Goal: Information Seeking & Learning: Learn about a topic

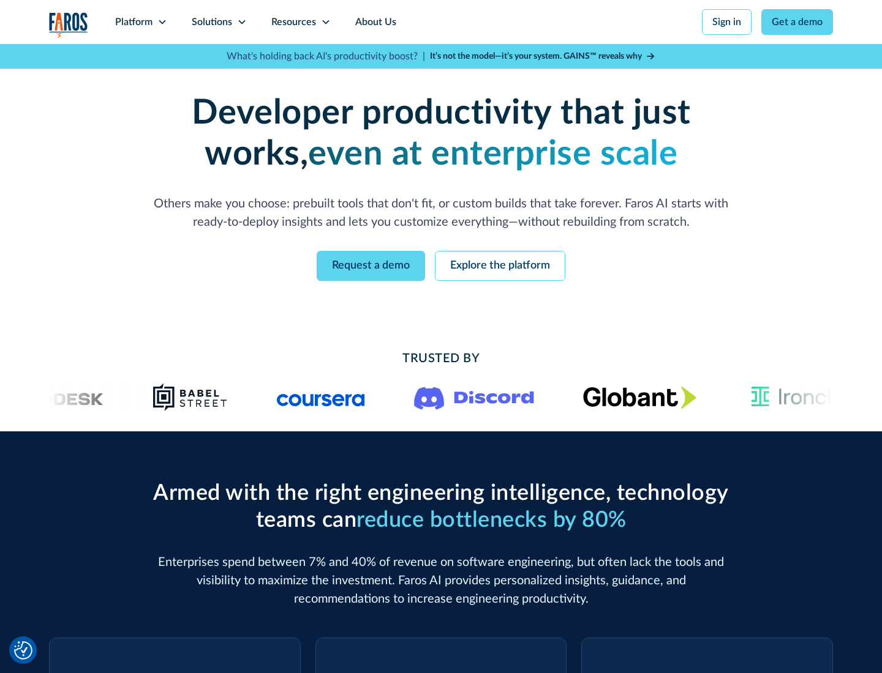
click at [162, 22] on icon at bounding box center [162, 22] width 10 height 10
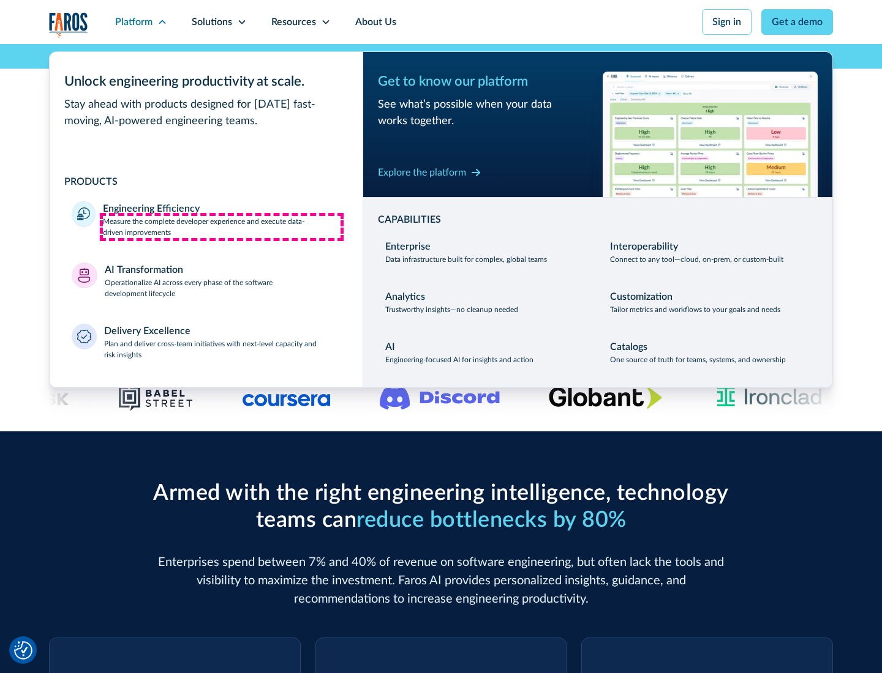
click at [222, 227] on p "Measure the complete developer experience and execute data-driven improvements" at bounding box center [222, 227] width 238 height 22
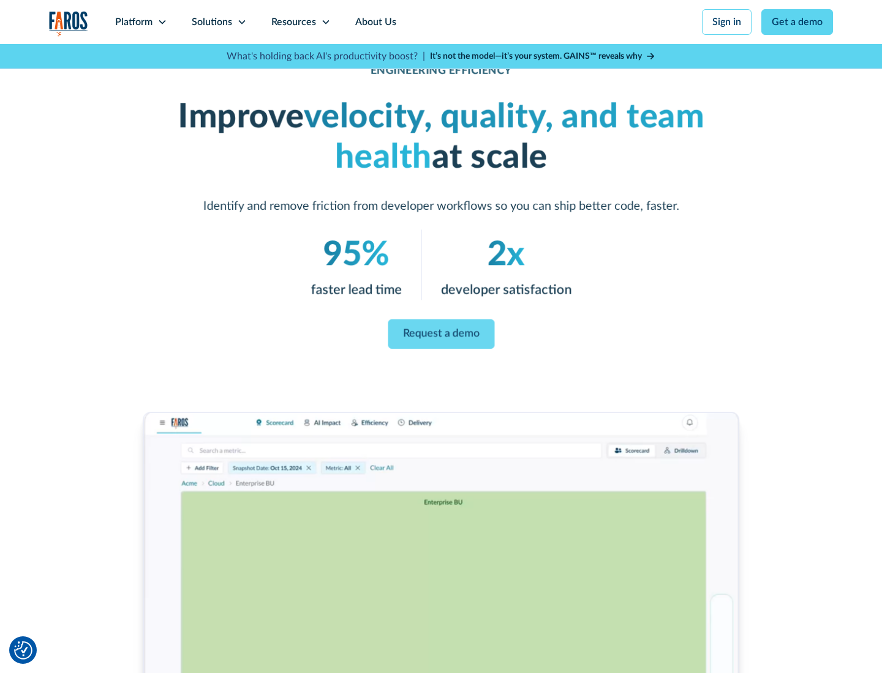
click at [441, 334] on link "Request a demo" at bounding box center [441, 334] width 107 height 29
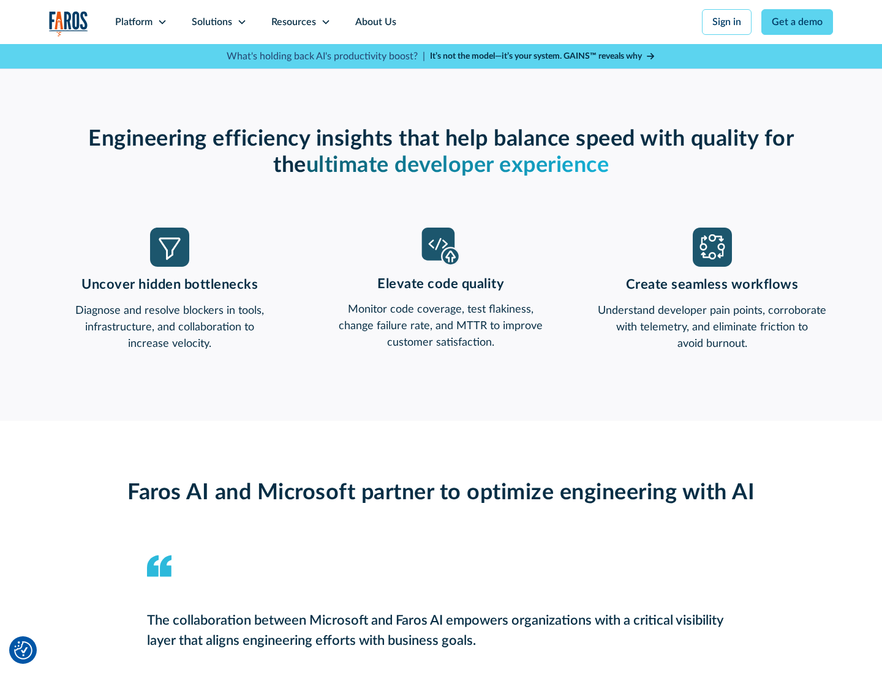
click at [162, 22] on icon at bounding box center [162, 22] width 10 height 10
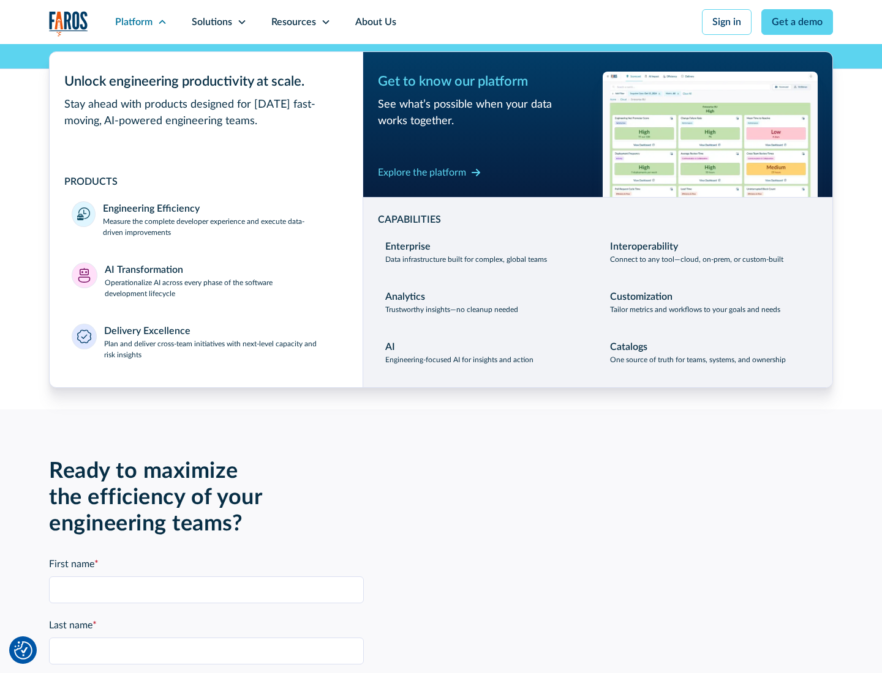
scroll to position [2686, 0]
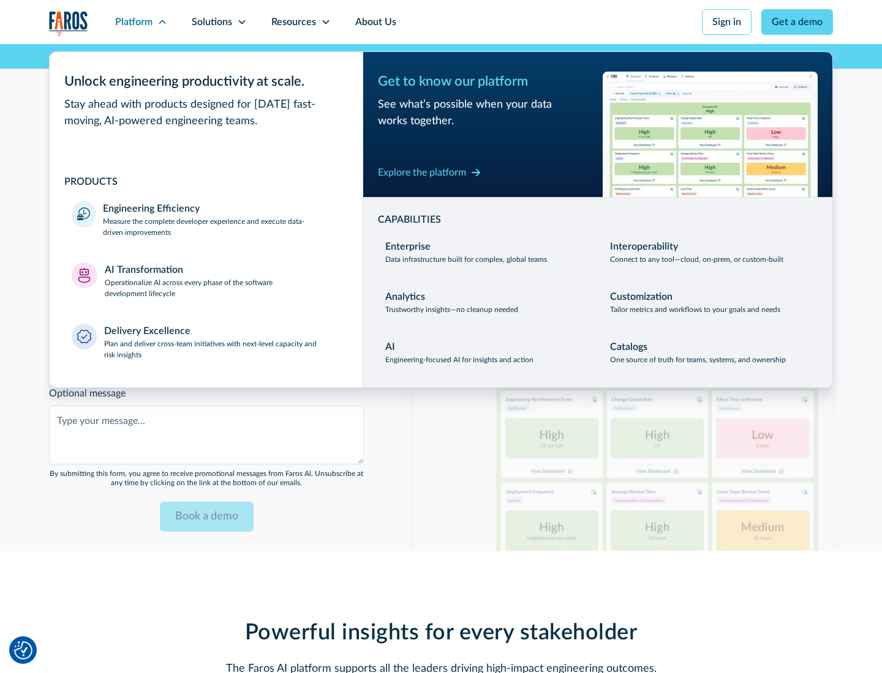
click at [222, 280] on p "Operationalize AI across every phase of the software development lifecycle" at bounding box center [223, 288] width 236 height 22
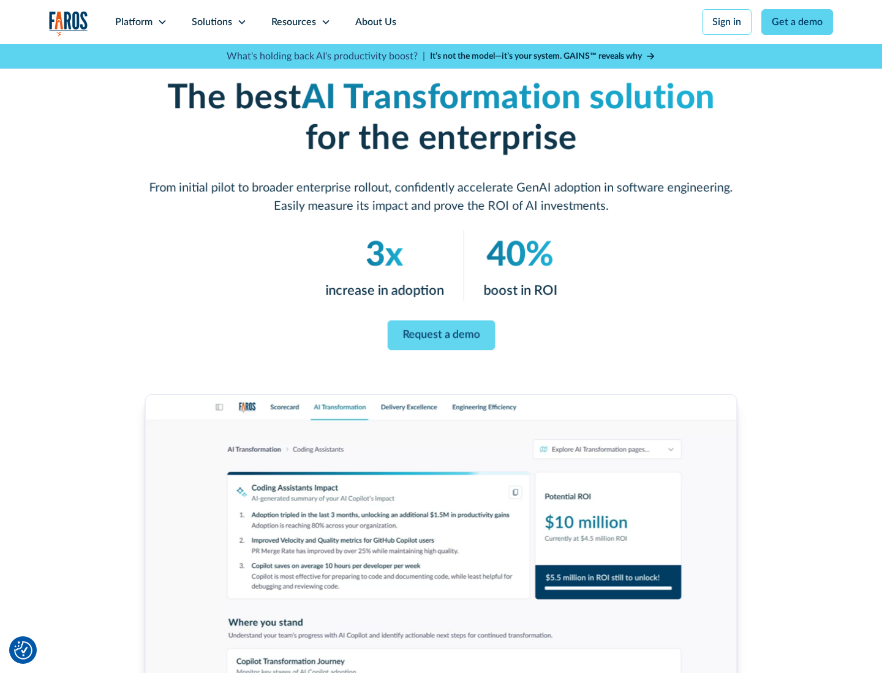
click at [441, 332] on link "Request a demo" at bounding box center [441, 336] width 108 height 30
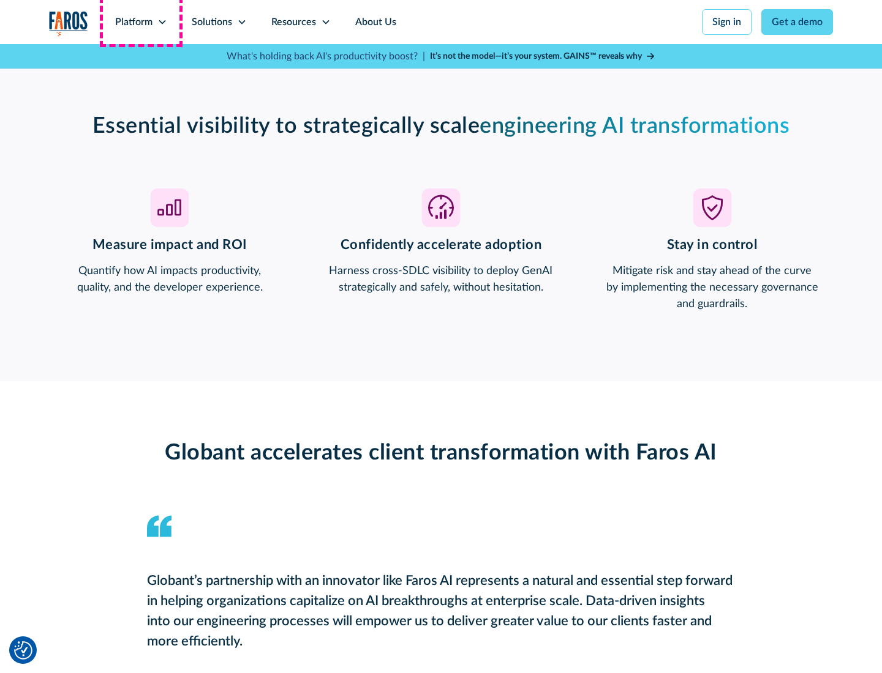
click at [141, 22] on div "Platform" at bounding box center [133, 22] width 37 height 15
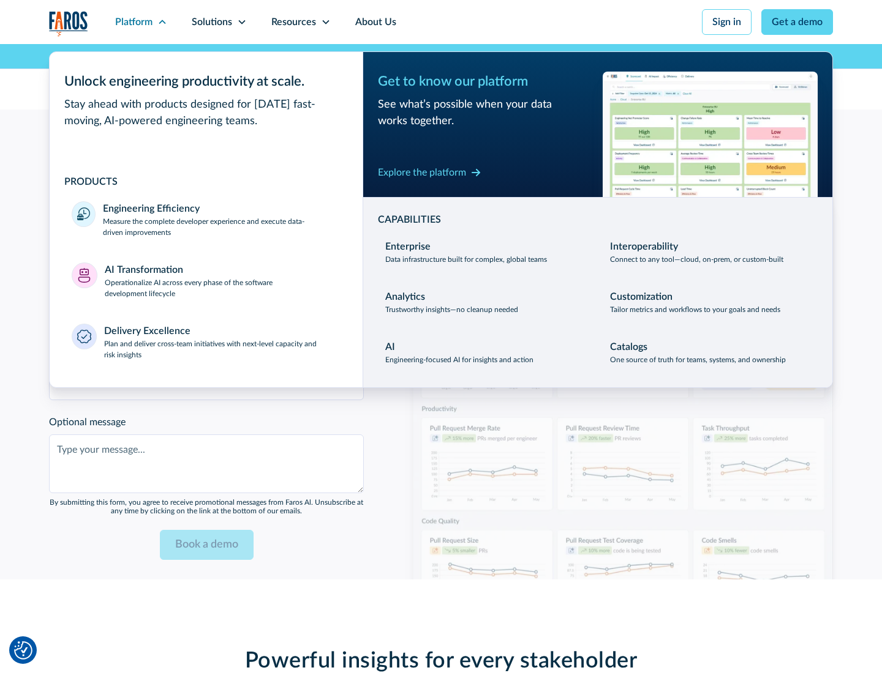
click at [422, 172] on div "Explore the platform" at bounding box center [422, 172] width 88 height 15
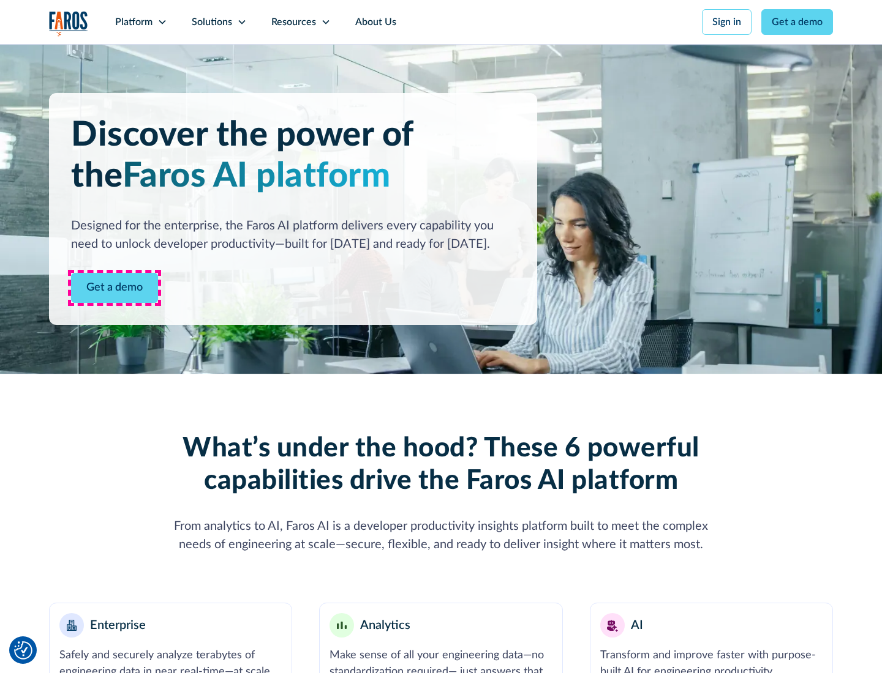
click at [114, 288] on link "Get a demo" at bounding box center [114, 288] width 87 height 30
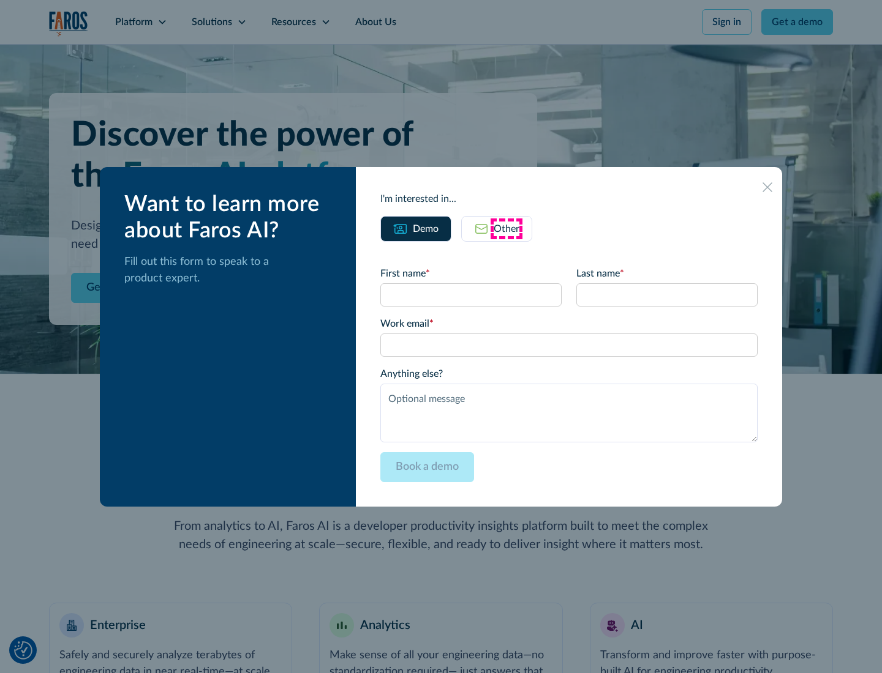
click at [506, 228] on div "Other" at bounding box center [506, 229] width 26 height 15
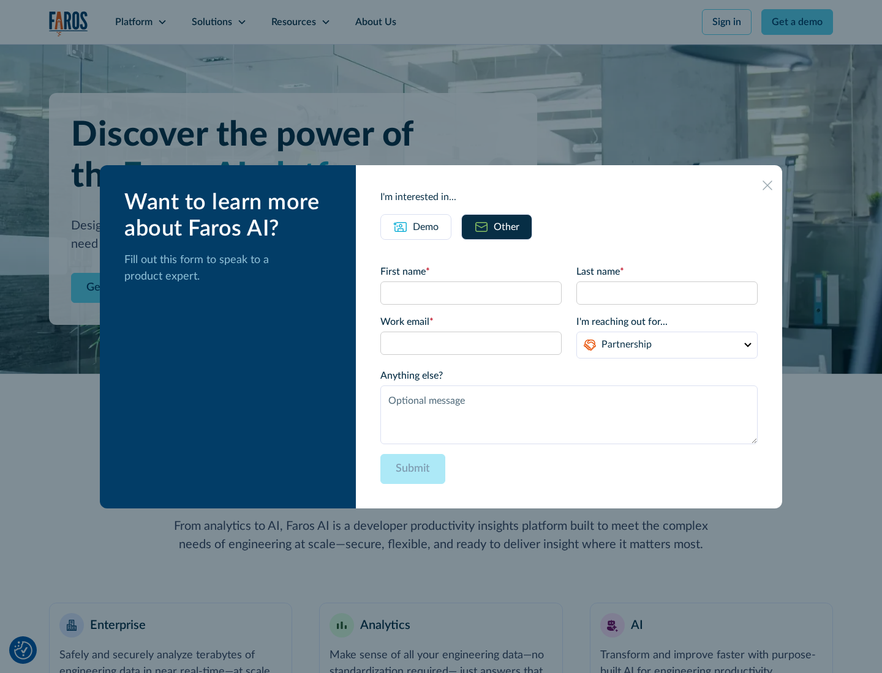
click at [425, 227] on div "Demo" at bounding box center [426, 227] width 26 height 15
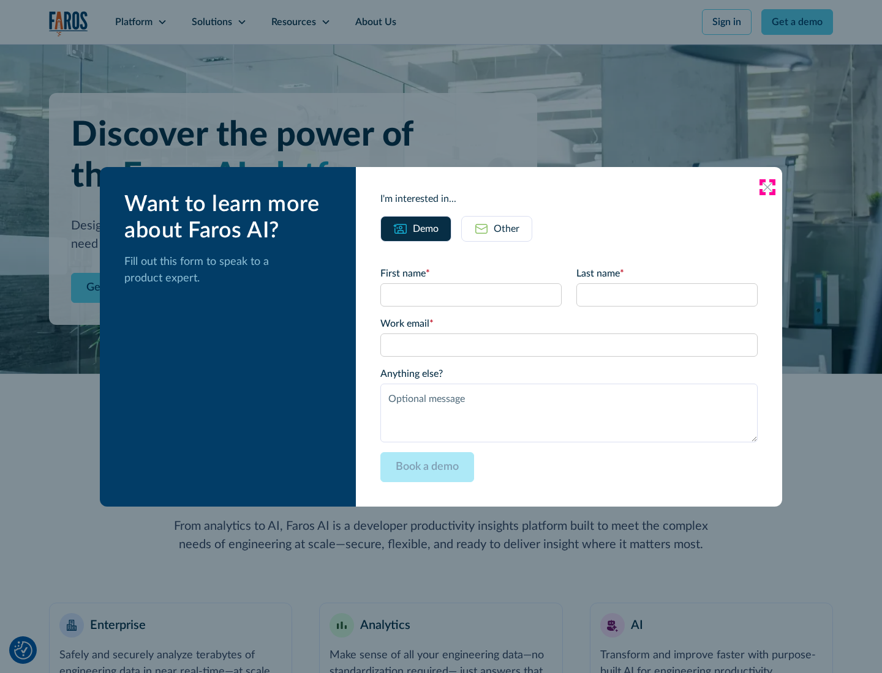
click at [767, 187] on icon at bounding box center [767, 187] width 10 height 10
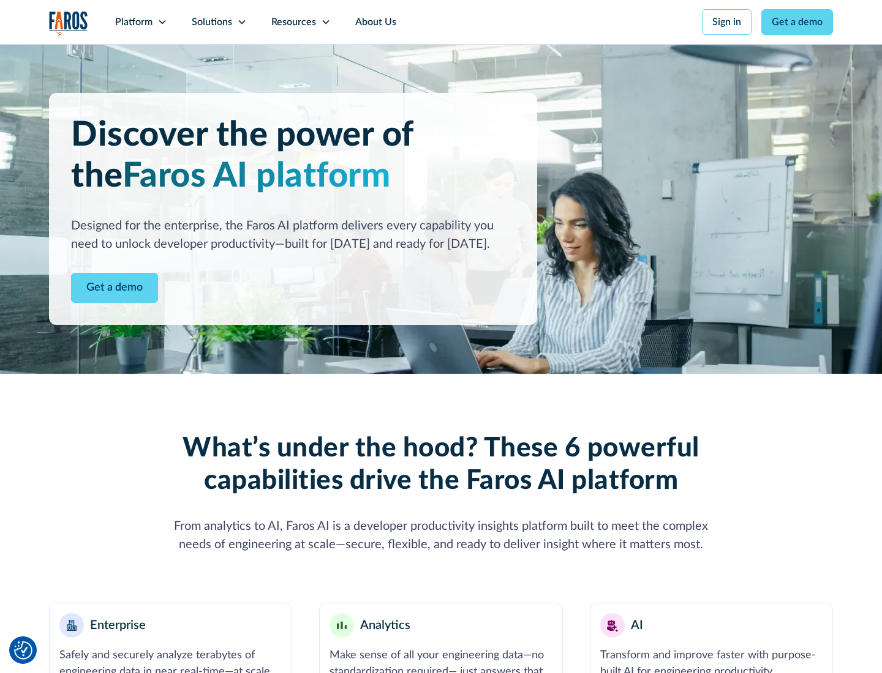
click at [162, 22] on icon at bounding box center [162, 22] width 10 height 10
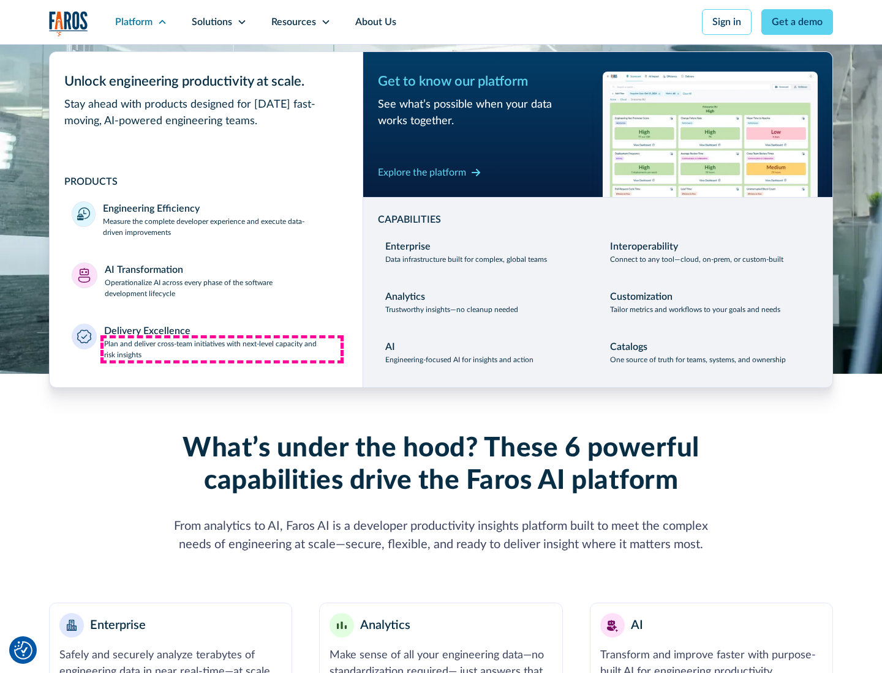
click at [222, 349] on p "Plan and deliver cross-team initiatives with next-level capacity and risk insig…" at bounding box center [222, 350] width 237 height 22
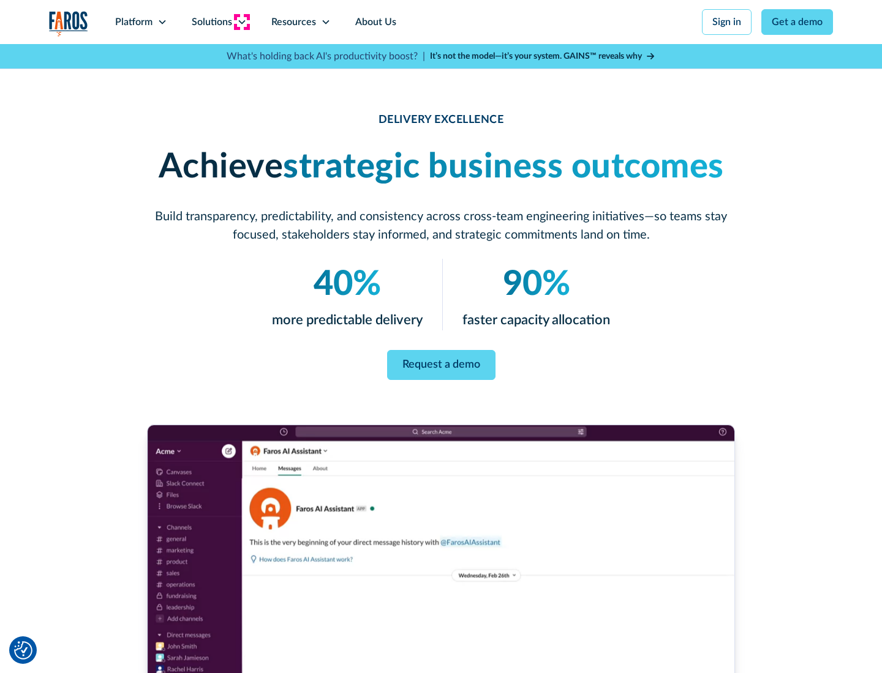
click at [241, 22] on icon at bounding box center [242, 22] width 10 height 10
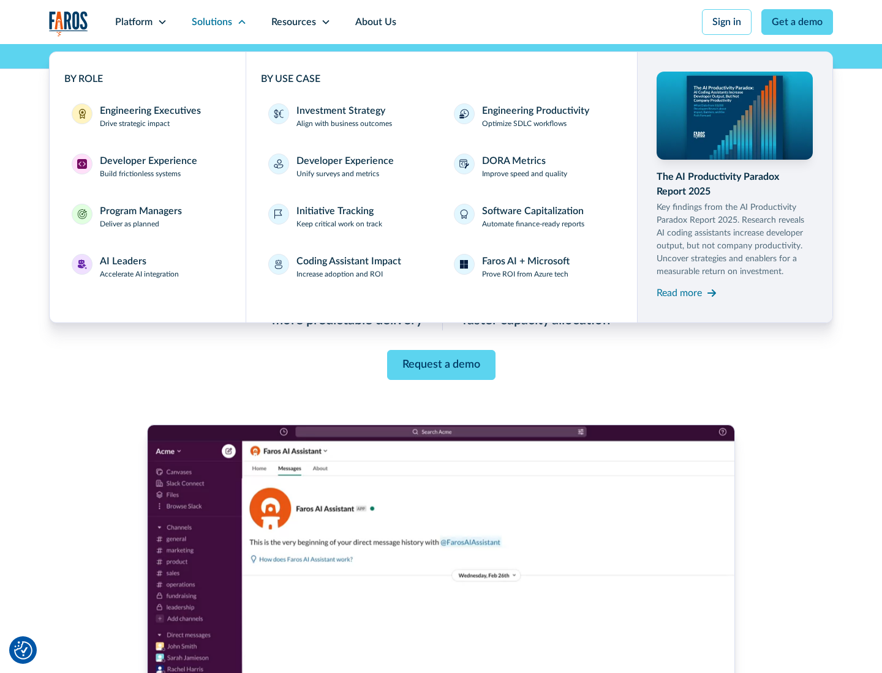
click at [147, 116] on div "Engineering Executives" at bounding box center [150, 110] width 101 height 15
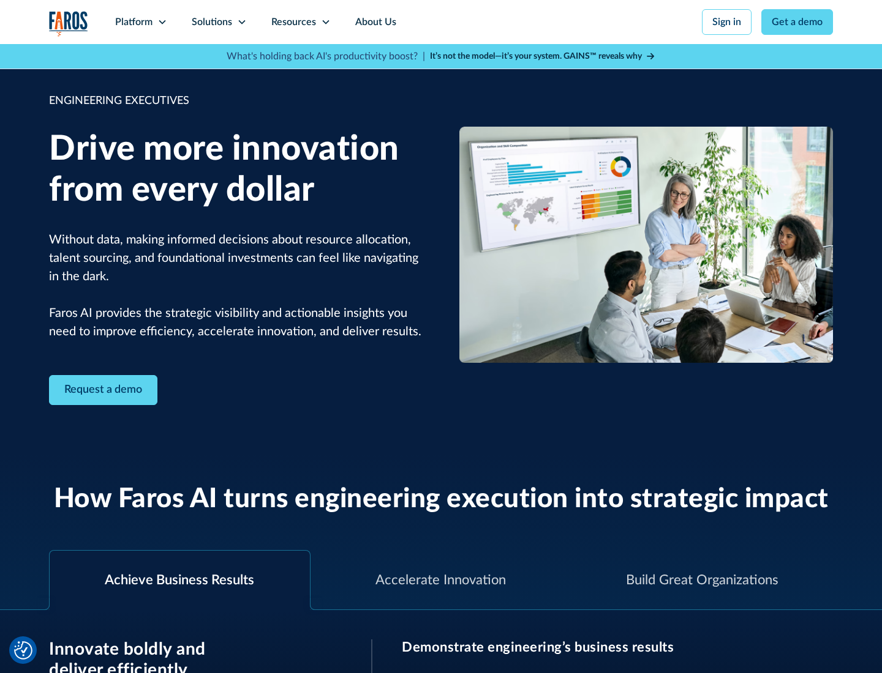
click at [241, 22] on icon at bounding box center [242, 22] width 10 height 10
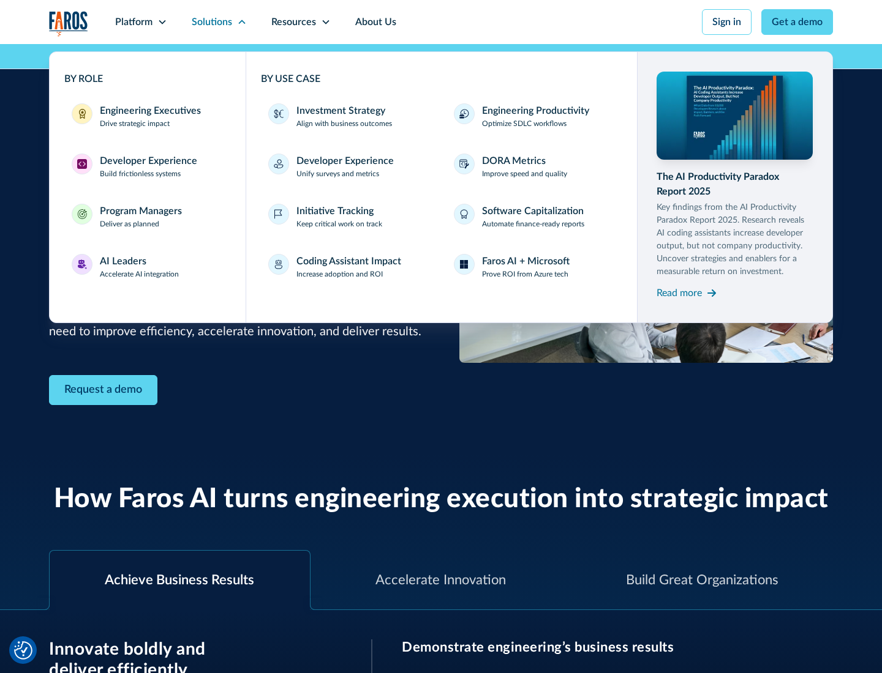
click at [147, 161] on div "Developer Experience" at bounding box center [148, 161] width 97 height 15
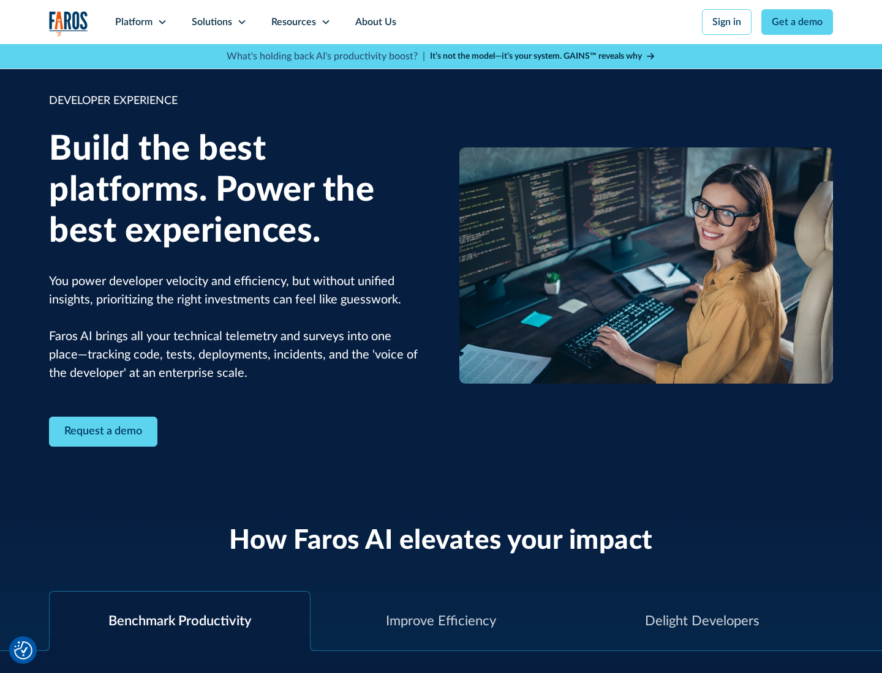
click at [219, 22] on div "Solutions" at bounding box center [212, 22] width 40 height 15
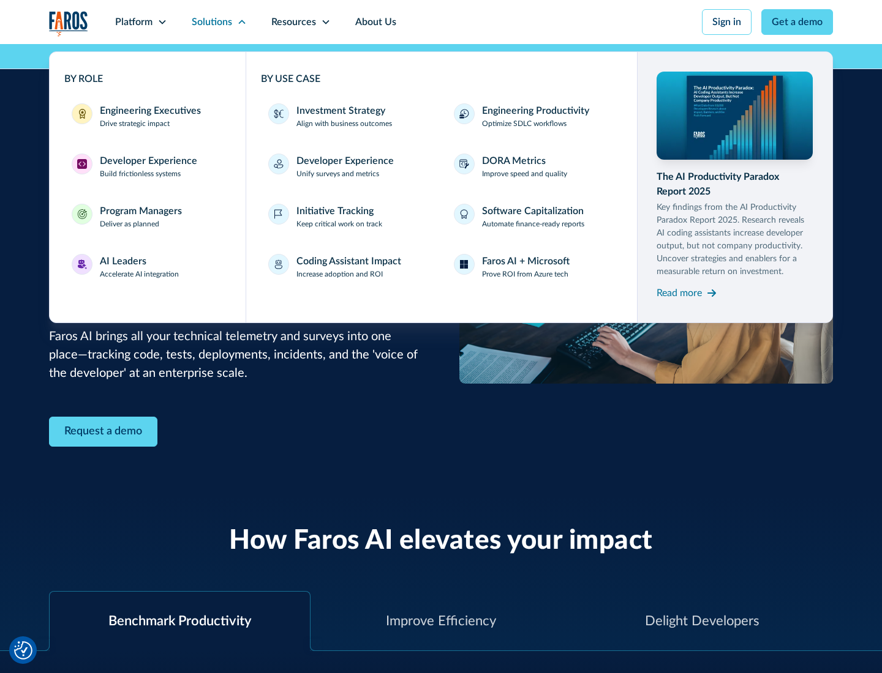
click at [140, 217] on div "Program Managers" at bounding box center [141, 211] width 82 height 15
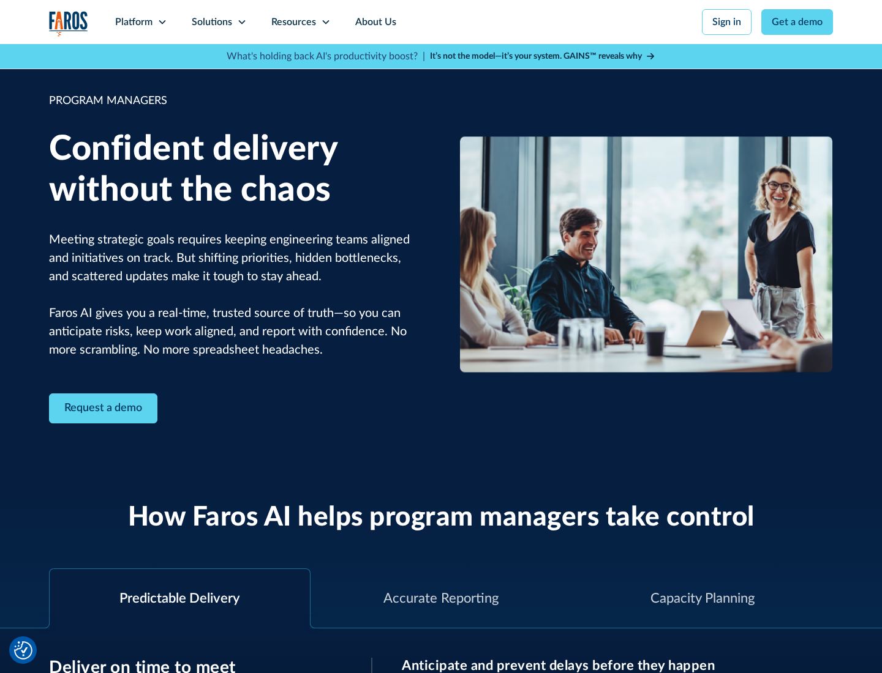
click at [241, 22] on icon at bounding box center [242, 22] width 10 height 10
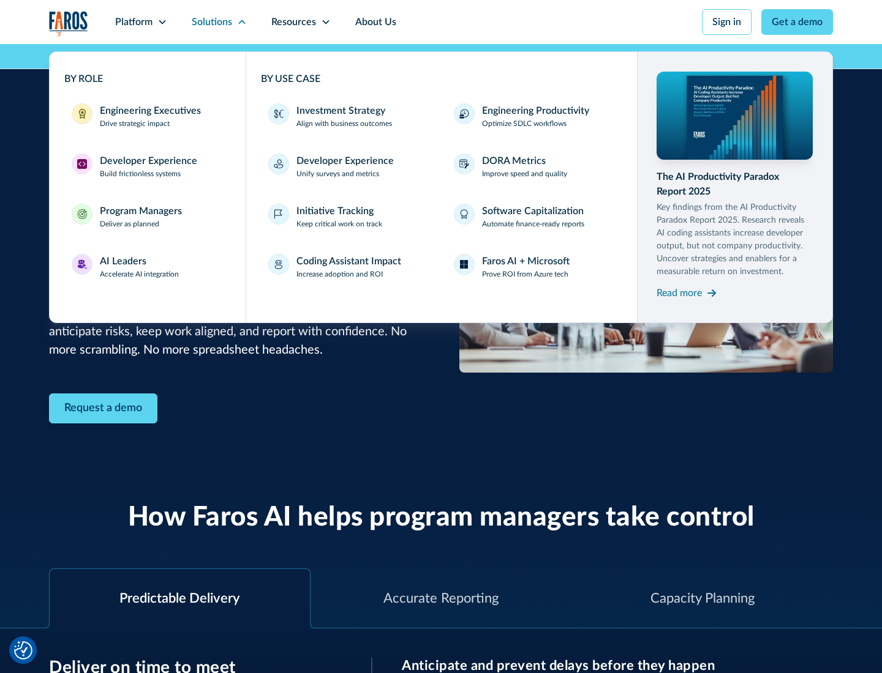
click at [140, 267] on div "AI Leaders" at bounding box center [123, 261] width 47 height 15
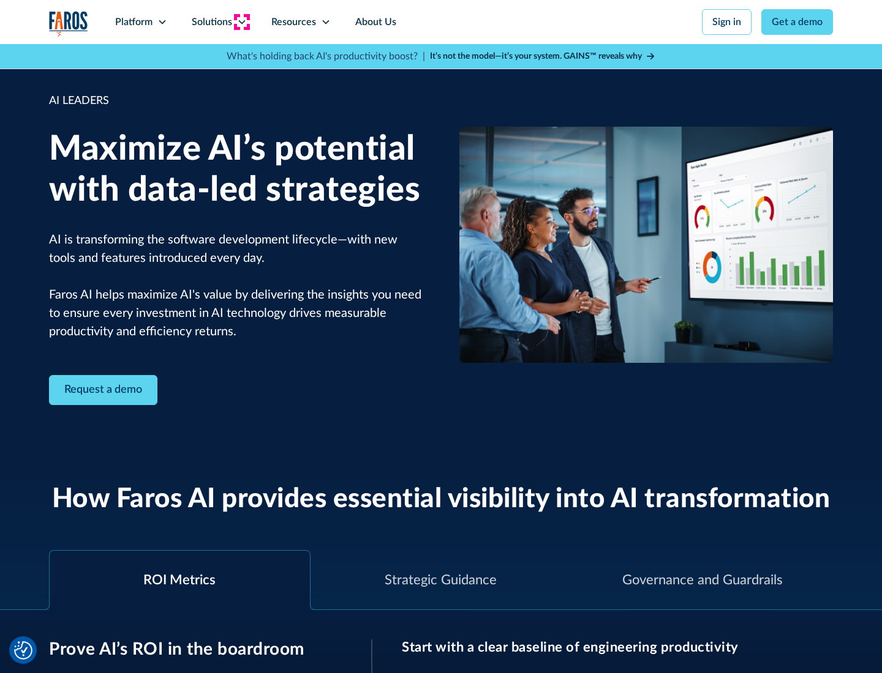
click at [241, 22] on icon at bounding box center [242, 22] width 10 height 10
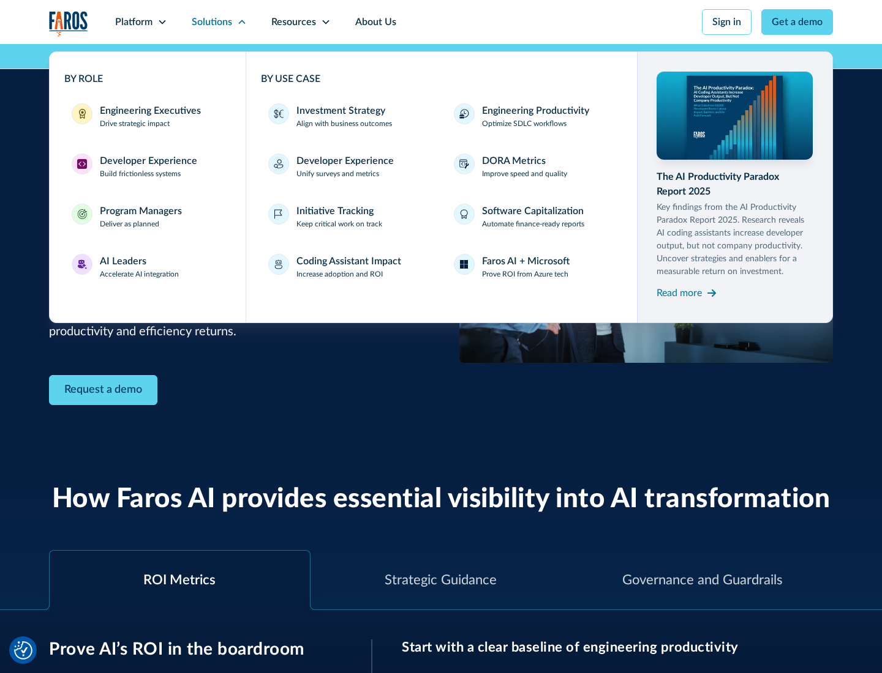
click at [339, 111] on div "Investment Strategy" at bounding box center [340, 110] width 89 height 15
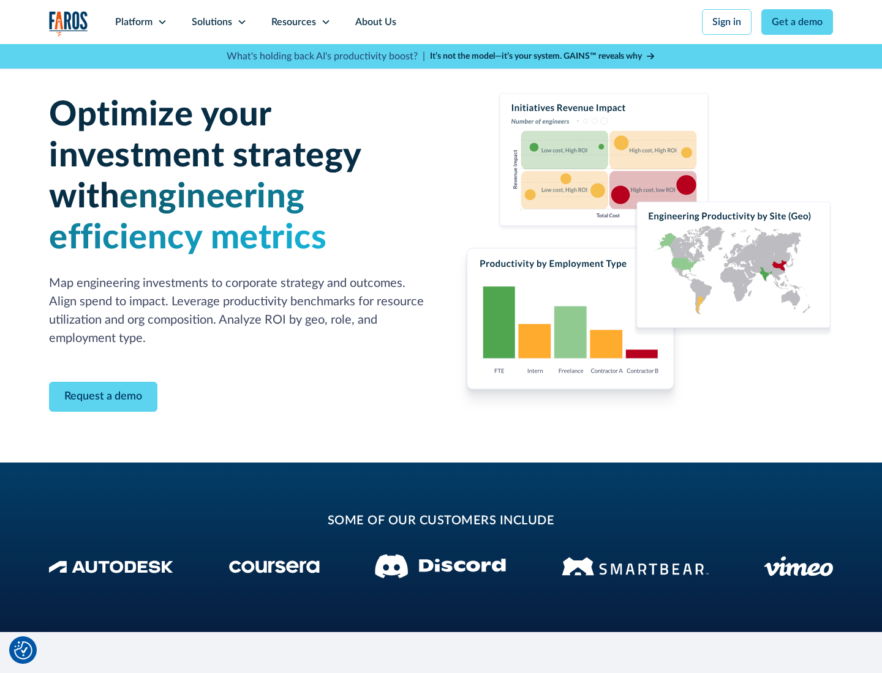
click at [241, 22] on icon at bounding box center [242, 22] width 10 height 10
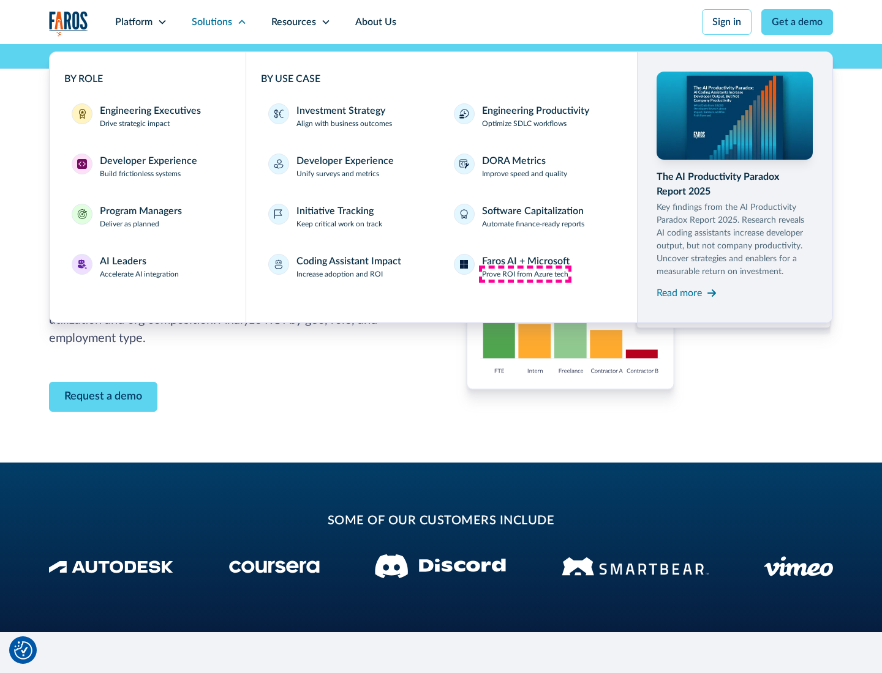
click at [525, 274] on p "Prove ROI from Azure tech" at bounding box center [525, 274] width 86 height 11
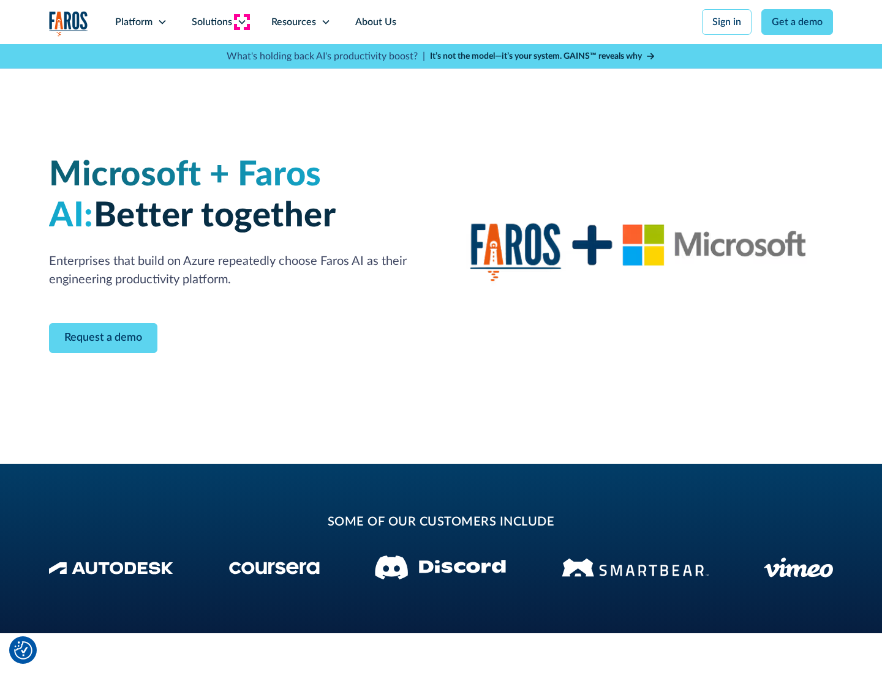
click at [241, 22] on icon at bounding box center [242, 22] width 10 height 10
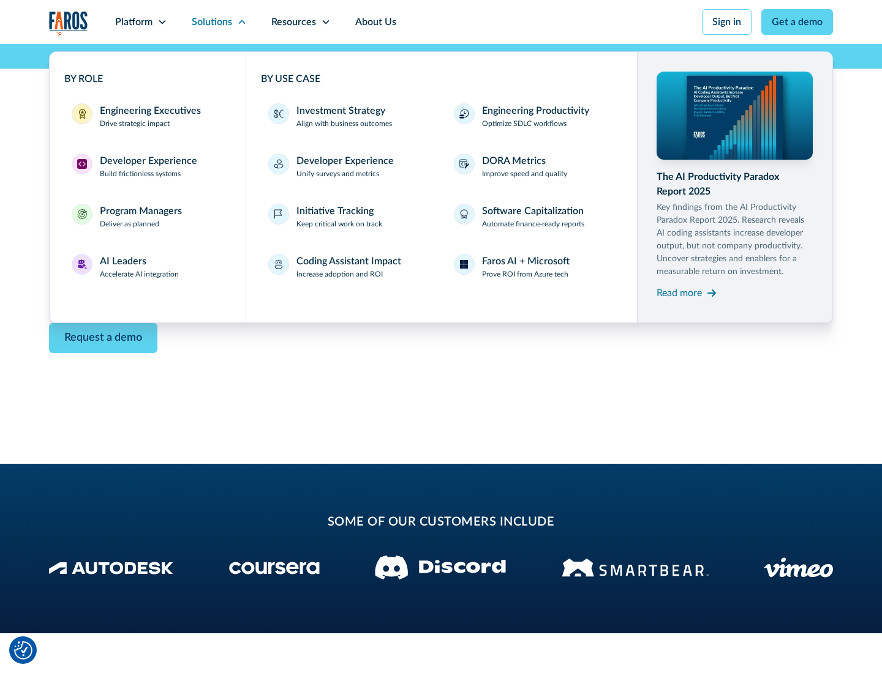
click at [679, 293] on div "Read more" at bounding box center [678, 293] width 45 height 15
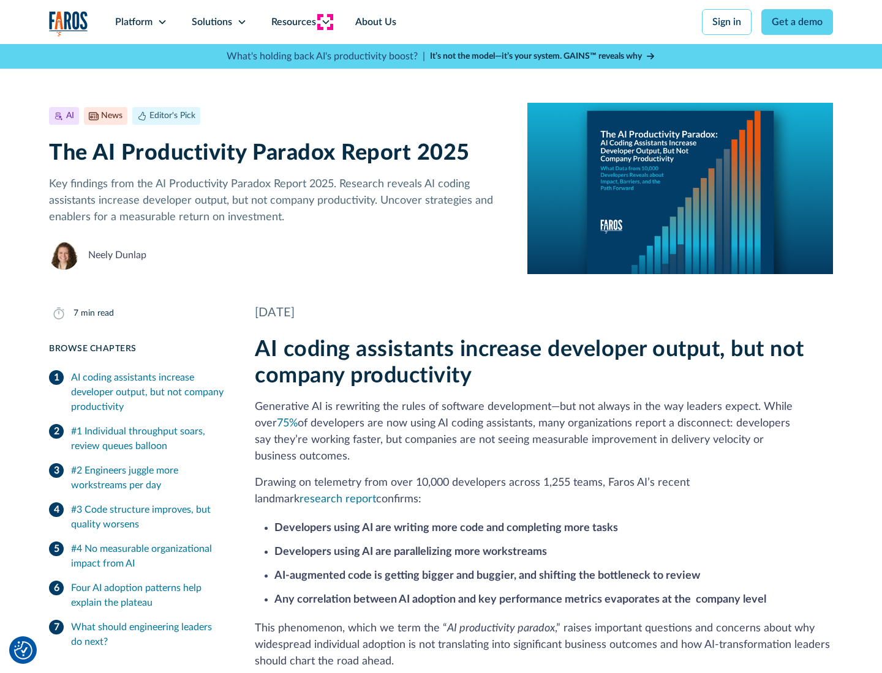
click at [324, 22] on icon at bounding box center [326, 22] width 10 height 10
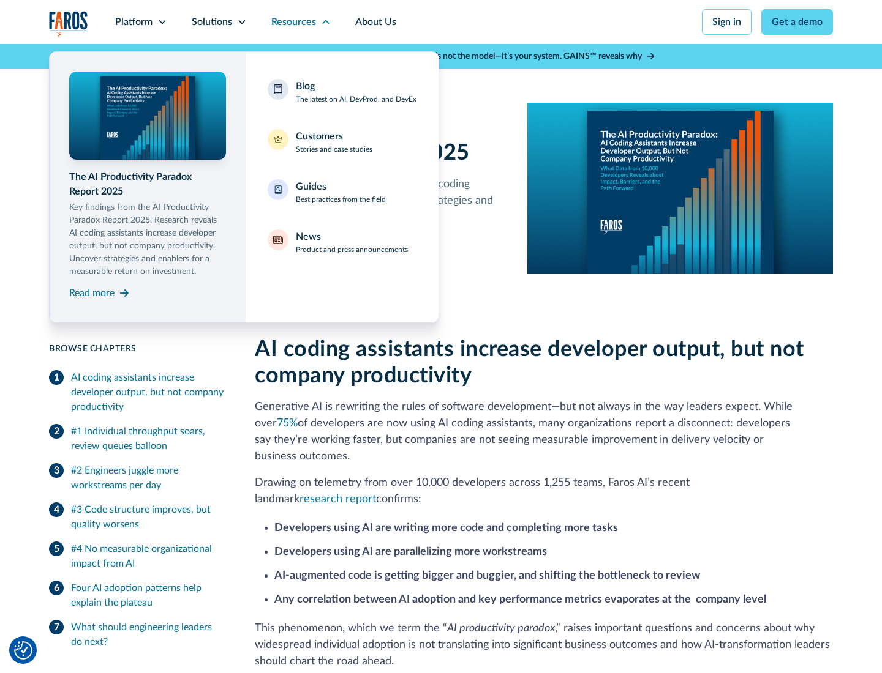
click at [356, 92] on div "Blog The latest on AI, DevProd, and DevEx" at bounding box center [356, 92] width 121 height 26
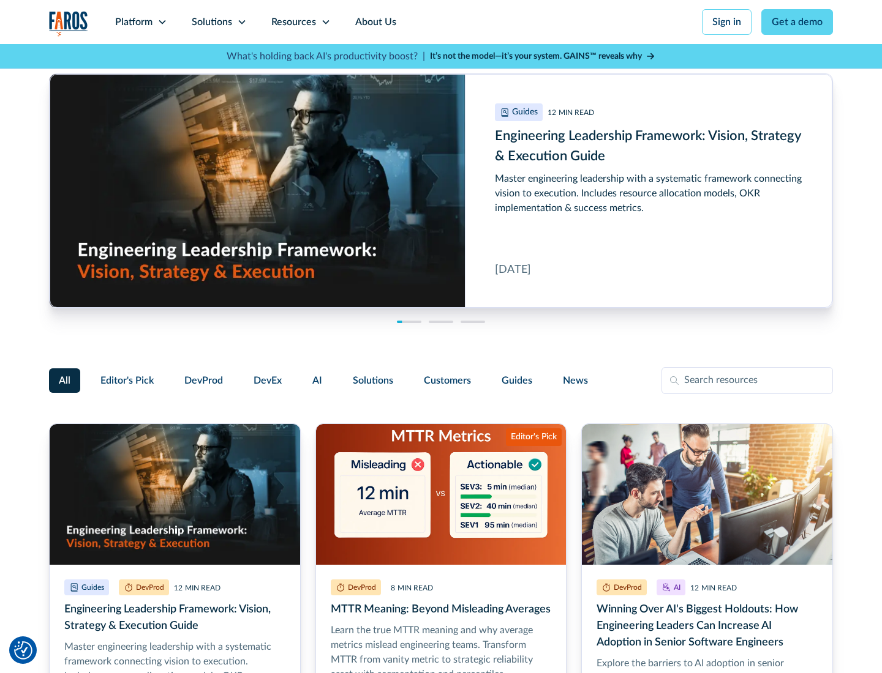
click at [797, 22] on link "Get a demo" at bounding box center [797, 22] width 72 height 26
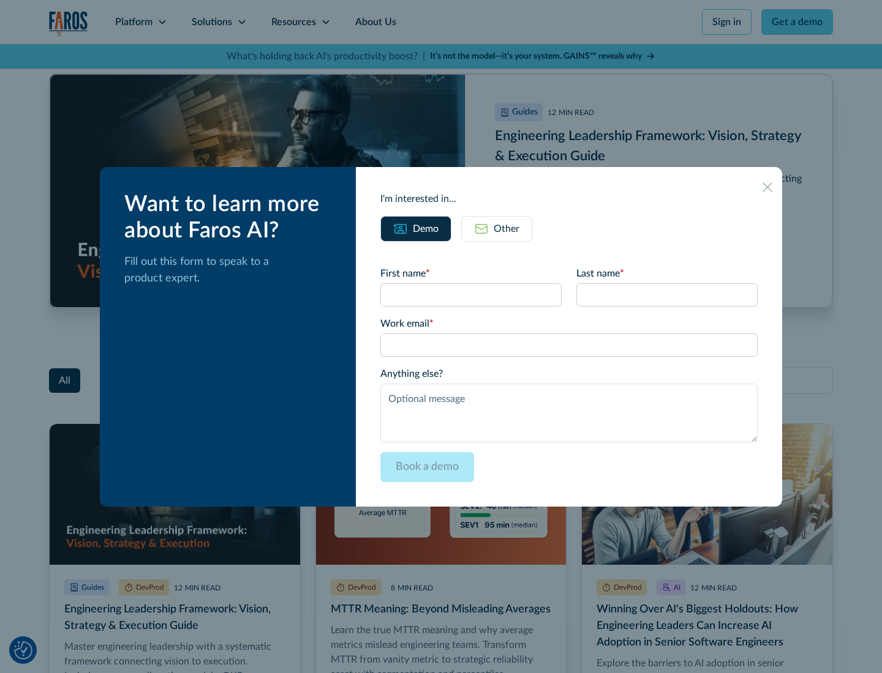
click at [496, 228] on div "Other" at bounding box center [506, 229] width 26 height 15
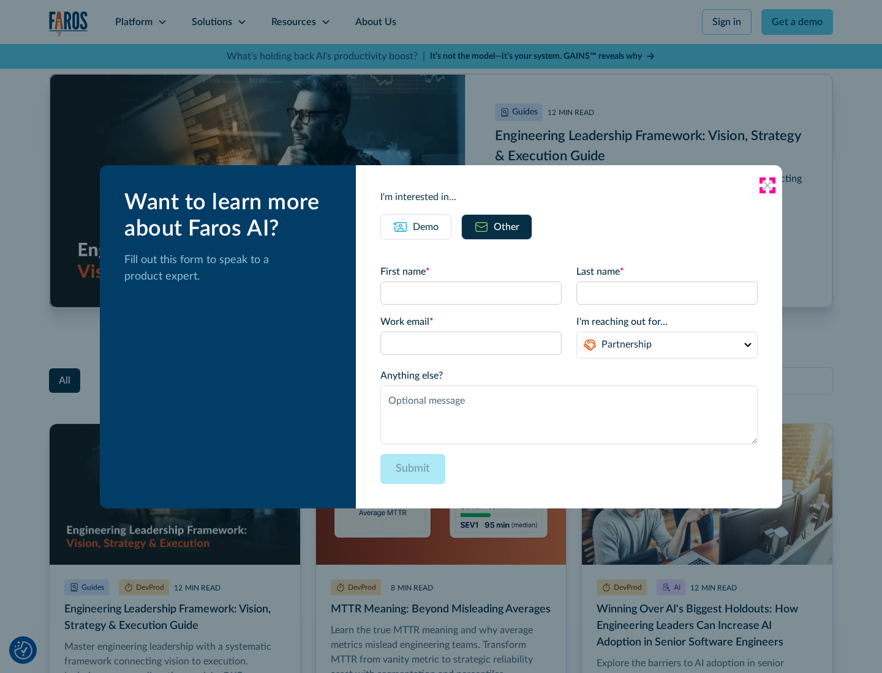
click at [767, 185] on icon at bounding box center [767, 186] width 10 height 10
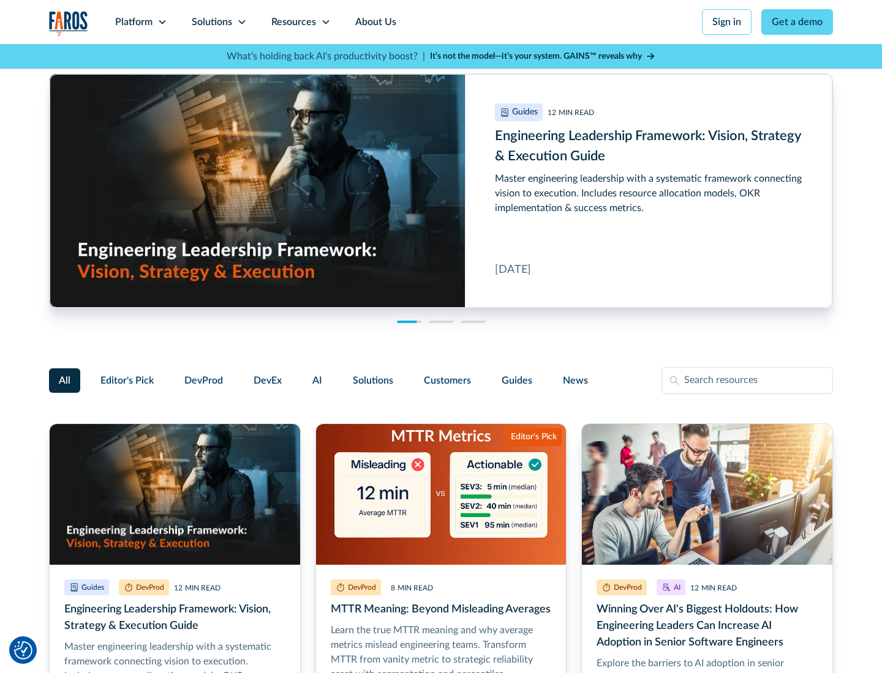
click at [374, 22] on link "About Us" at bounding box center [376, 22] width 66 height 44
